Goal: Transaction & Acquisition: Purchase product/service

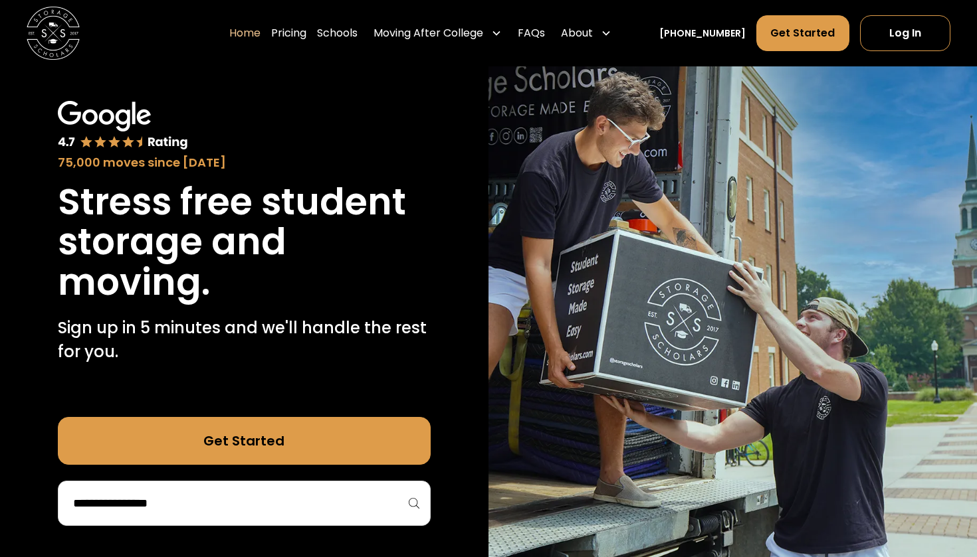
scroll to position [49, 0]
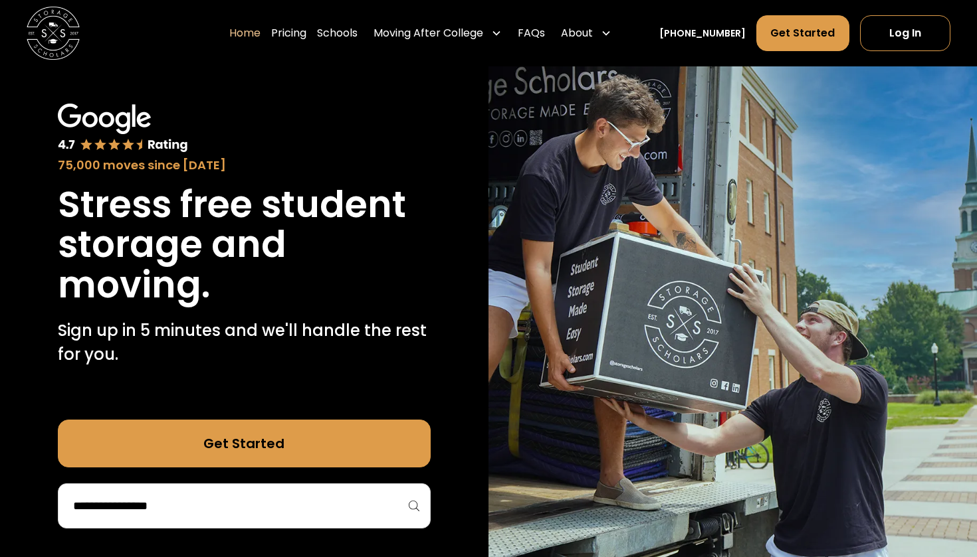
click at [132, 500] on input "search" at bounding box center [244, 506] width 345 height 23
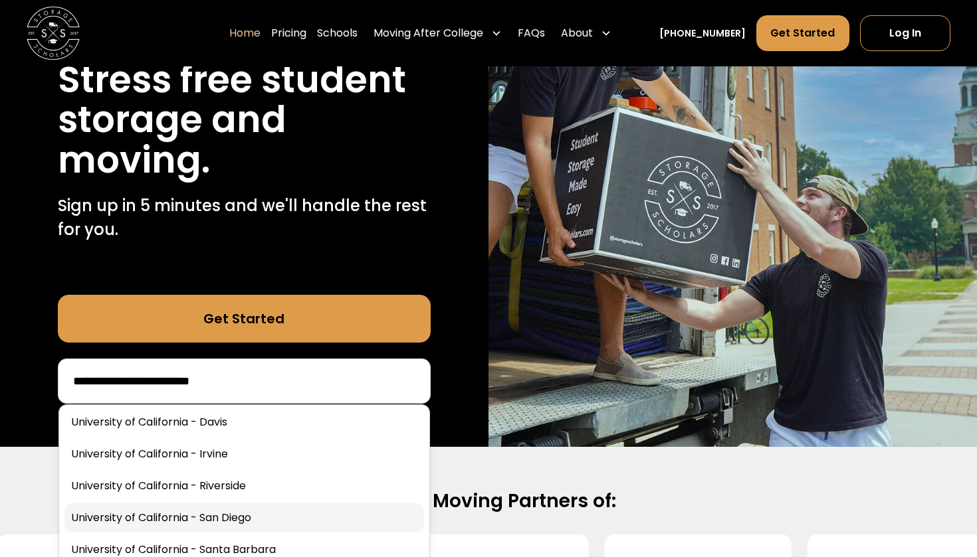
scroll to position [36, 0]
type input "**********"
click at [196, 510] on link at bounding box center [243, 518] width 359 height 29
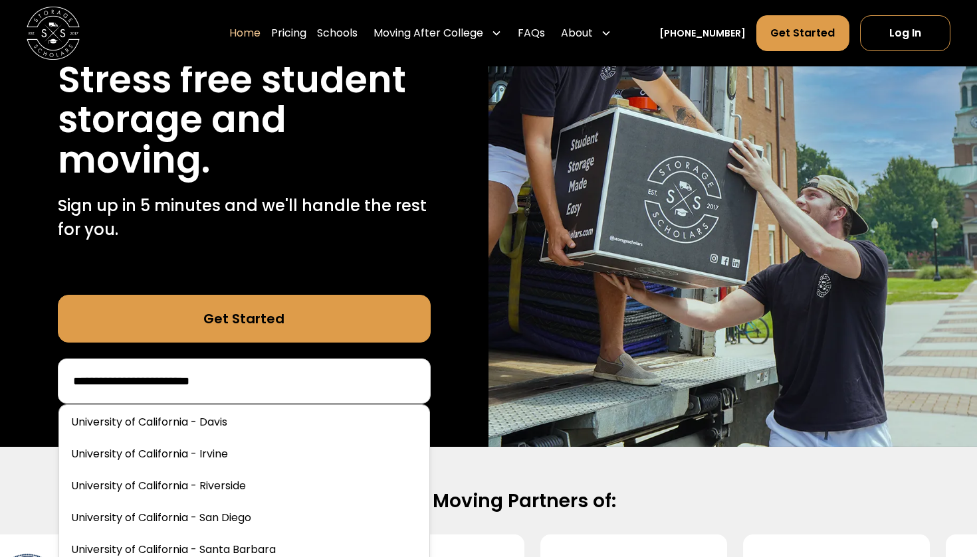
click at [220, 388] on input "**********" at bounding box center [244, 381] width 345 height 23
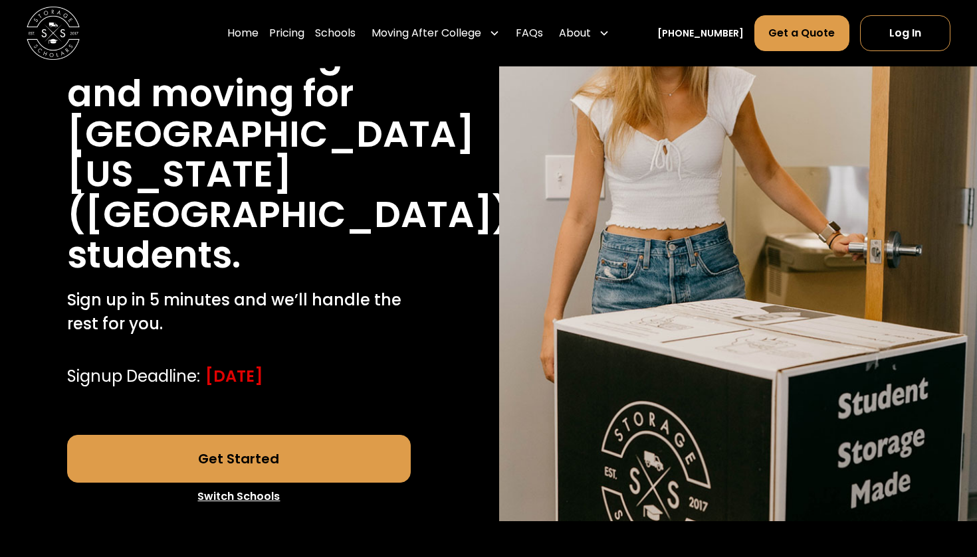
scroll to position [254, 0]
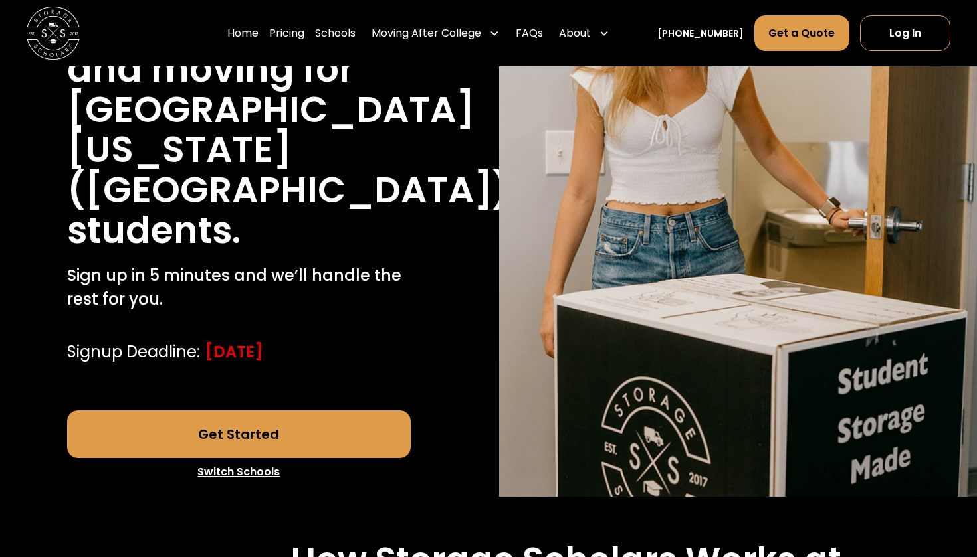
click at [213, 421] on link "Get Started" at bounding box center [239, 435] width 344 height 48
click at [299, 32] on link "Pricing" at bounding box center [286, 33] width 35 height 37
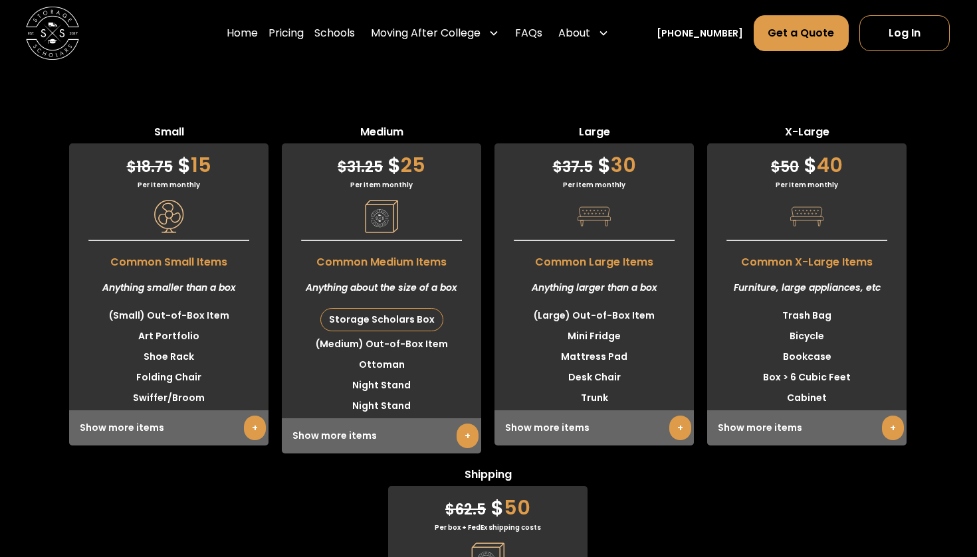
scroll to position [3350, 0]
click at [252, 420] on link "+" at bounding box center [255, 428] width 22 height 25
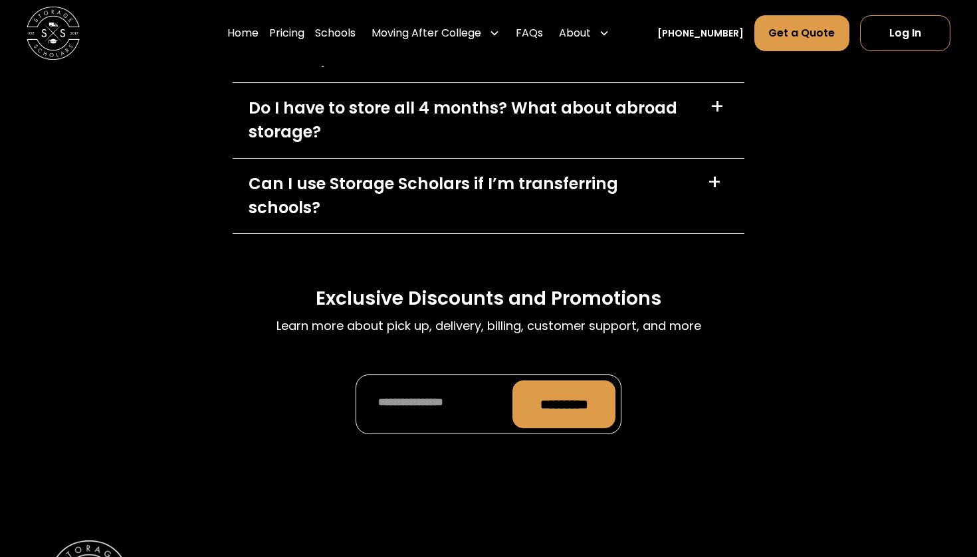
scroll to position [6530, 0]
